Goal: Task Accomplishment & Management: Manage account settings

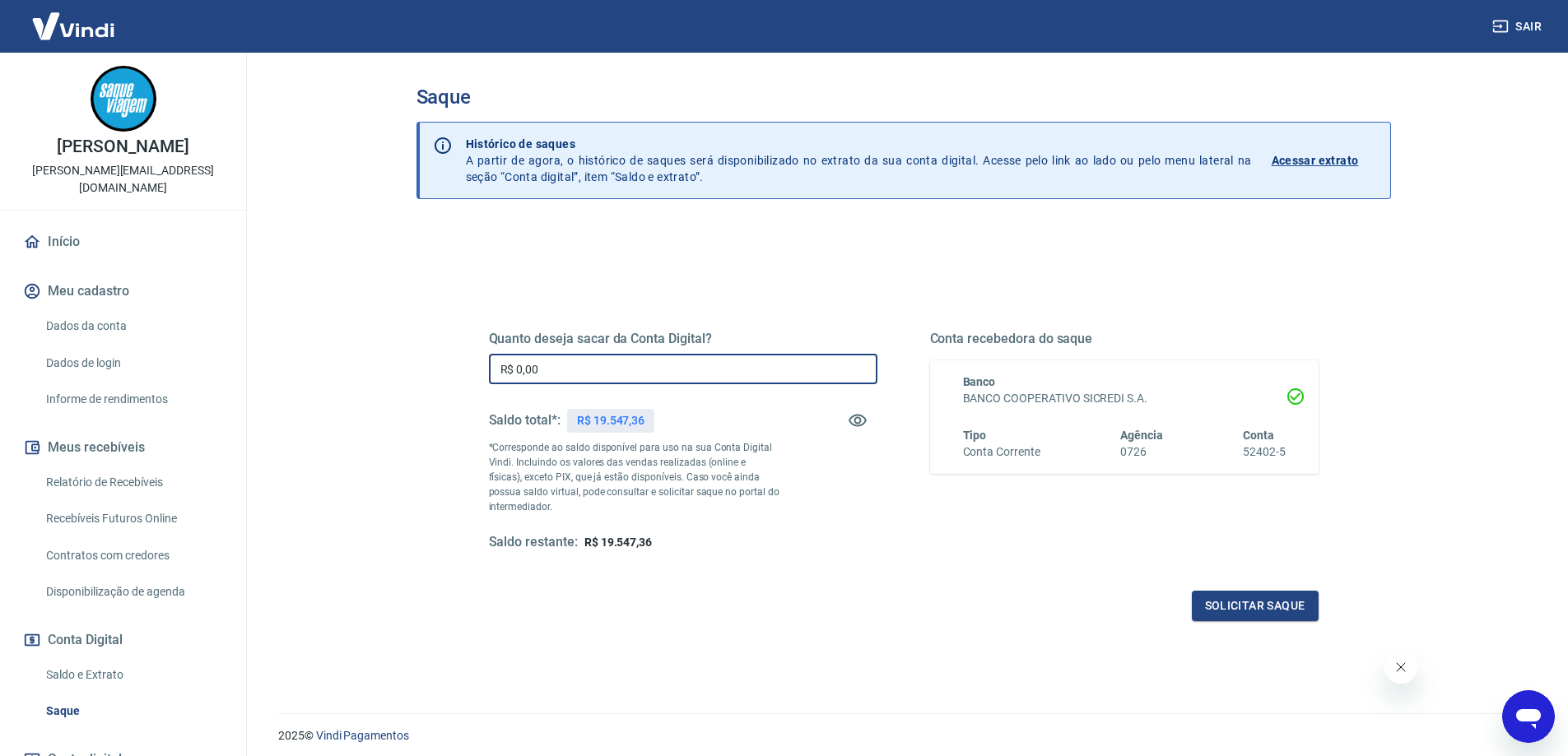
drag, startPoint x: 596, startPoint y: 370, endPoint x: 470, endPoint y: 366, distance: 126.1
click at [470, 366] on div "Quanto deseja sacar da Conta Digital? R$ 0,00 ​ Saldo total*: R$ 19.547,36 *Cor…" at bounding box center [904, 449] width 870 height 382
type input "R$ 19.000,00"
click at [1258, 604] on button "Solicitar saque" at bounding box center [1255, 606] width 127 height 31
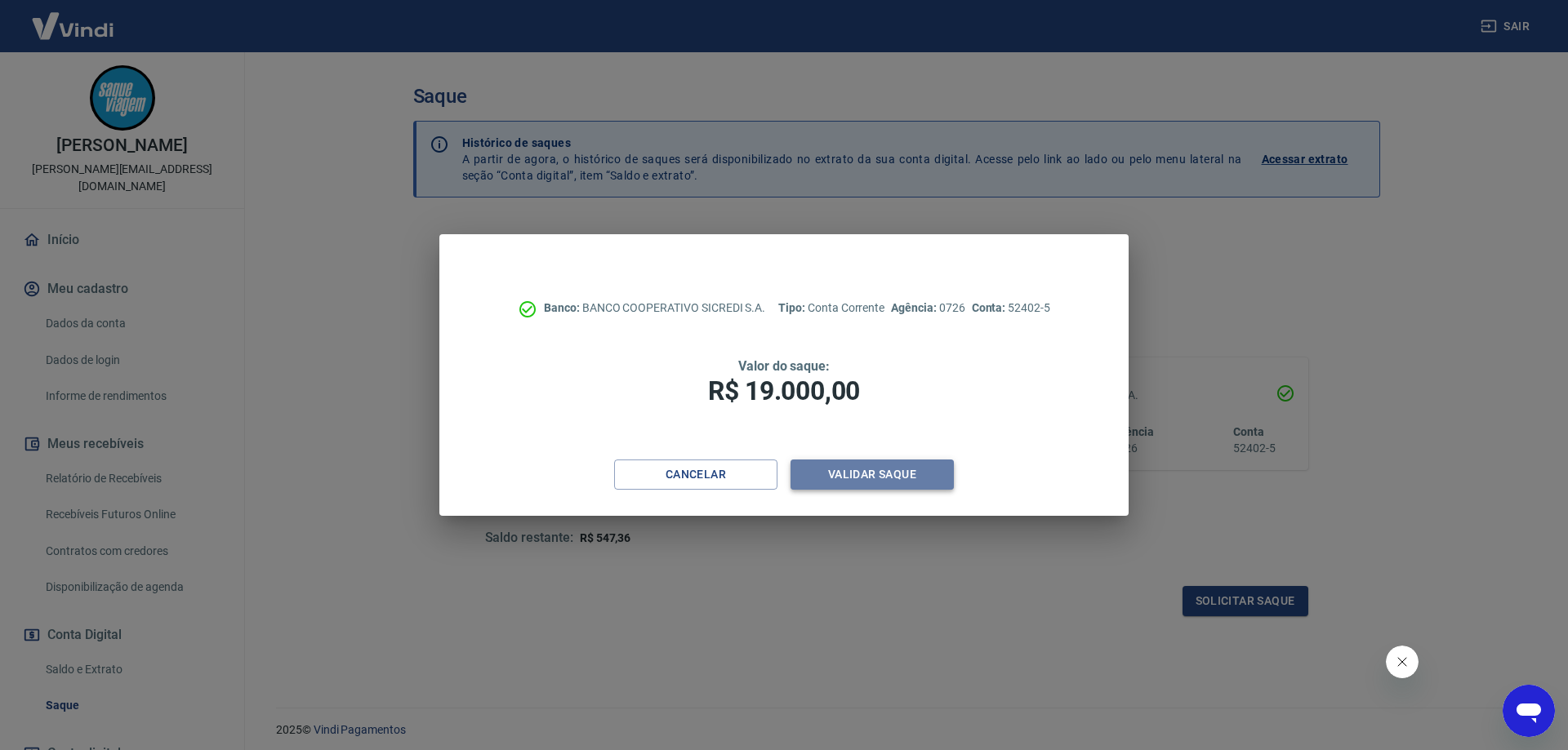
click at [883, 470] on button "Validar saque" at bounding box center [872, 475] width 163 height 31
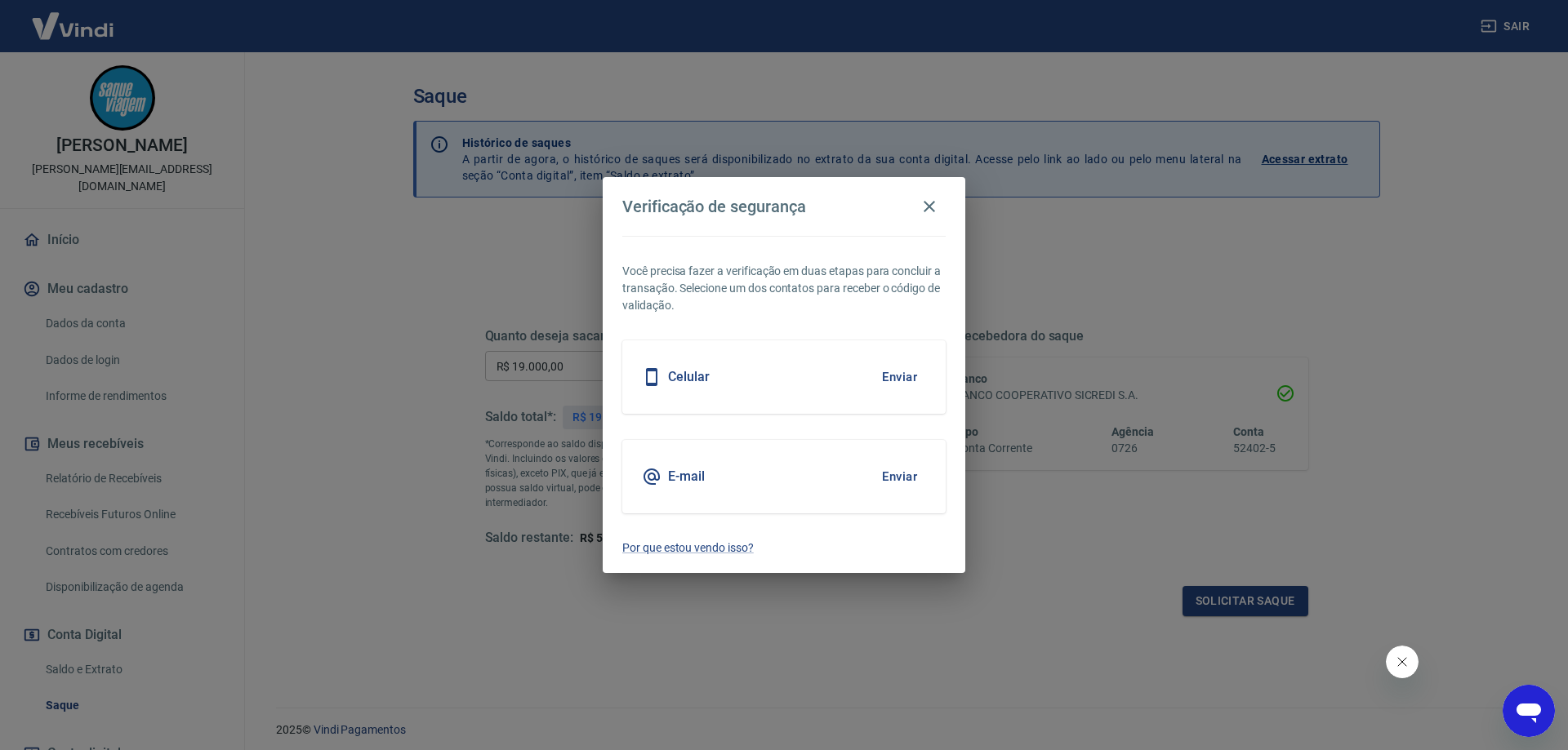
click at [896, 377] on button "Enviar" at bounding box center [899, 377] width 53 height 34
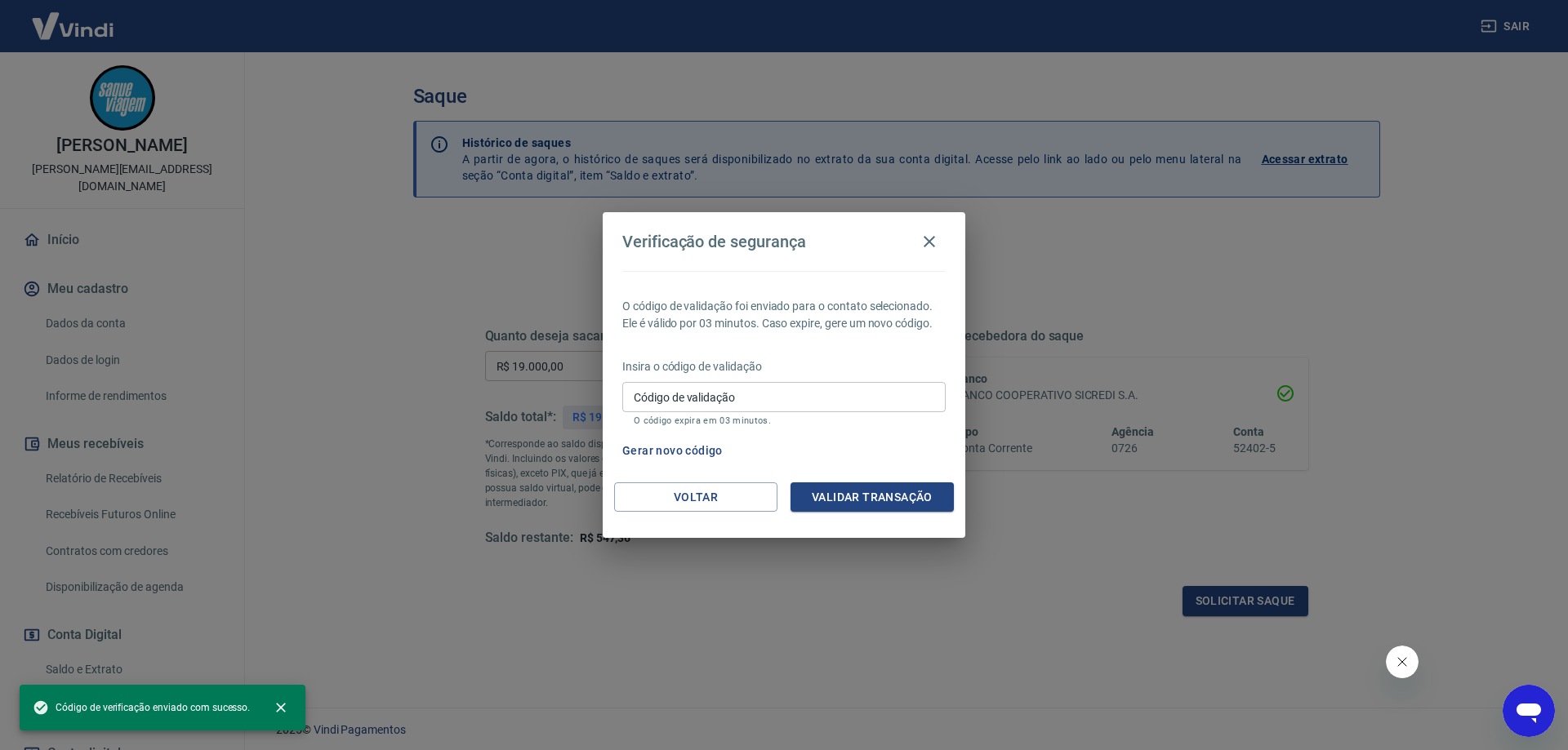
click at [784, 392] on input "Código de validação" at bounding box center [783, 398] width 323 height 31
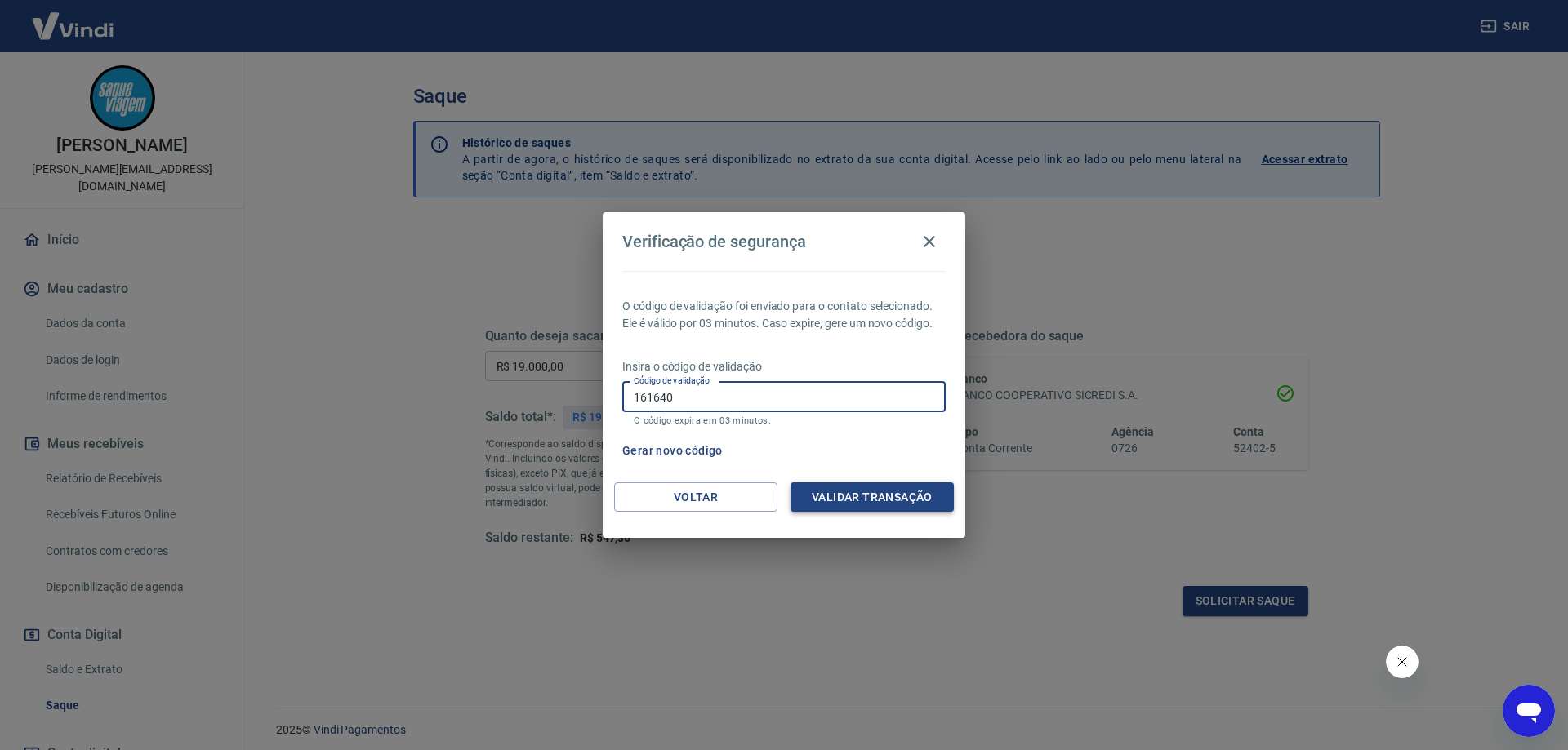
type input "161640"
click at [841, 493] on button "Validar transação" at bounding box center [872, 497] width 163 height 31
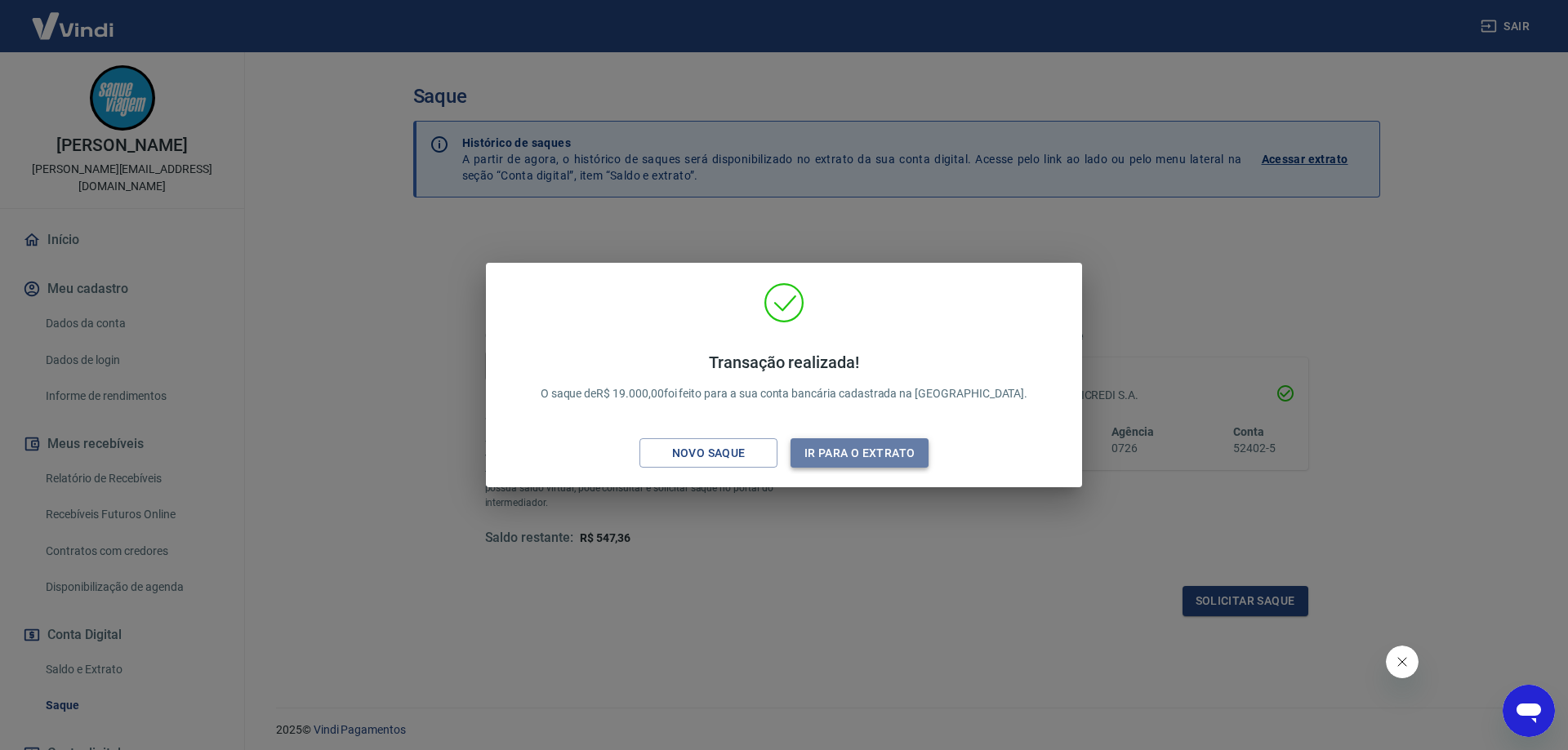
click at [861, 455] on button "Ir para o extrato" at bounding box center [860, 453] width 138 height 31
